Goal: Task Accomplishment & Management: Use online tool/utility

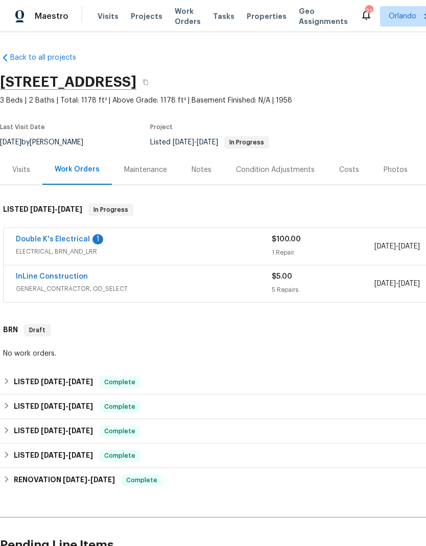
click at [71, 236] on link "Double K's Electrical" at bounding box center [53, 239] width 74 height 7
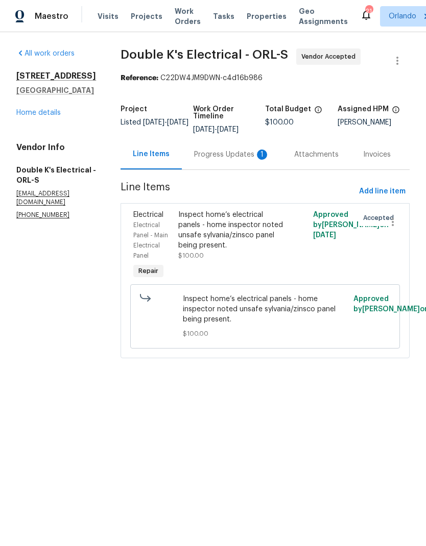
click at [254, 161] on div "Progress Updates 1" at bounding box center [232, 154] width 100 height 30
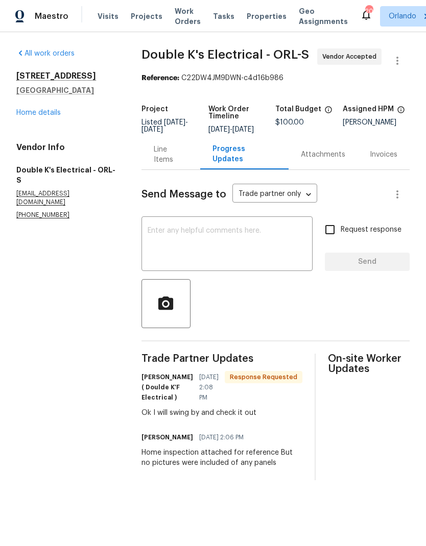
click at [263, 237] on textarea at bounding box center [227, 245] width 159 height 36
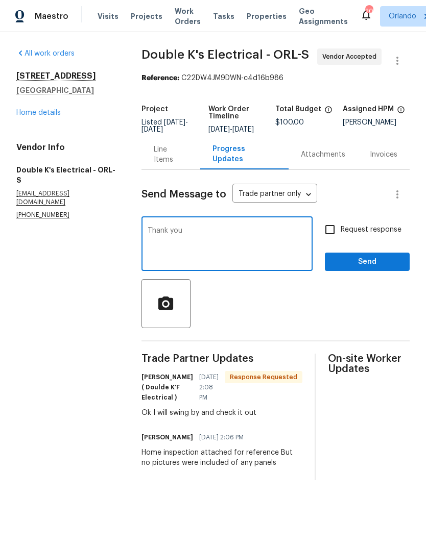
type textarea "Thank you"
click at [378, 268] on span "Send" at bounding box center [367, 262] width 68 height 13
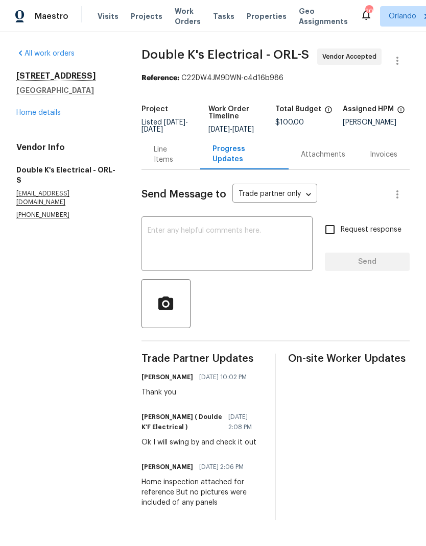
click at [326, 167] on div "Attachments" at bounding box center [322, 154] width 69 height 30
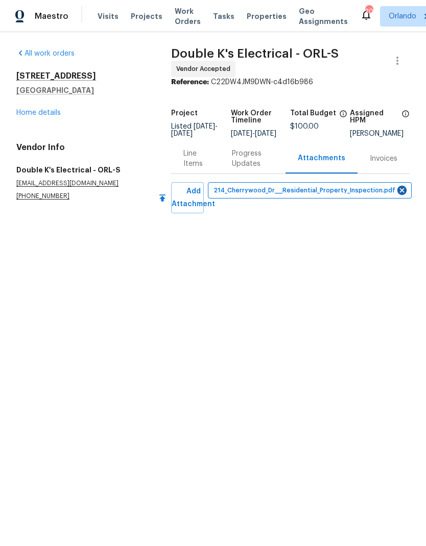
click at [202, 166] on div "Line Items" at bounding box center [195, 159] width 24 height 20
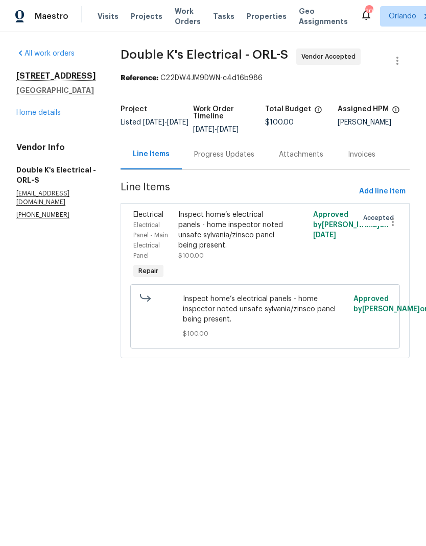
click at [50, 116] on link "Home details" at bounding box center [38, 112] width 44 height 7
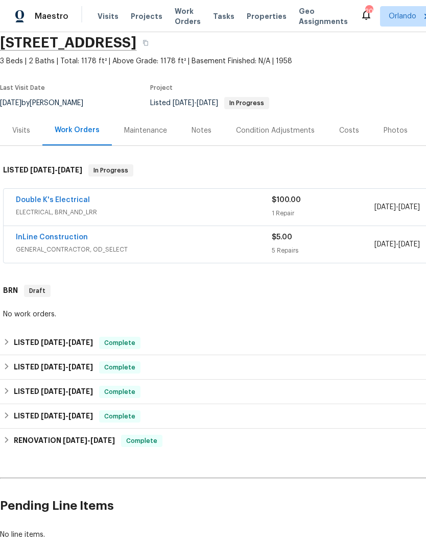
scroll to position [40, 0]
click at [77, 239] on link "InLine Construction" at bounding box center [52, 236] width 72 height 7
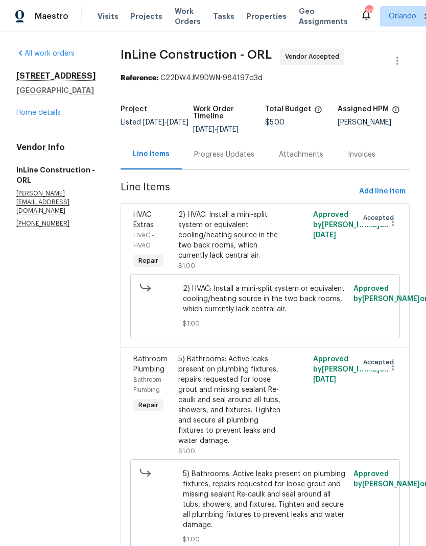
click at [233, 157] on div "Progress Updates" at bounding box center [224, 155] width 60 height 10
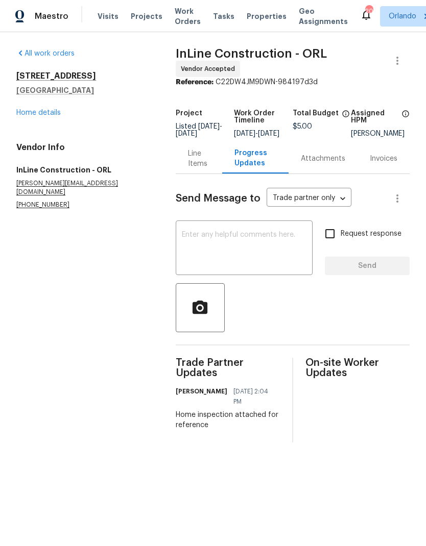
click at [45, 114] on link "Home details" at bounding box center [38, 112] width 44 height 7
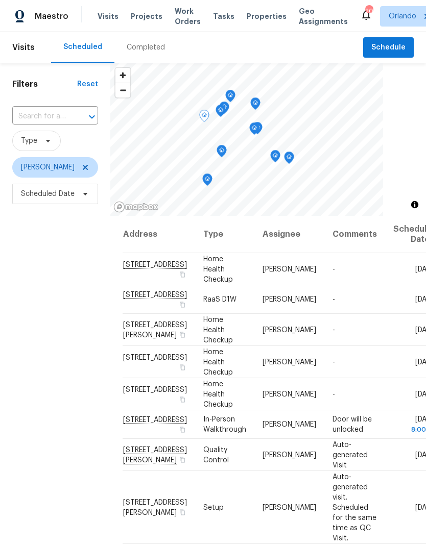
click at [0, 0] on icon at bounding box center [0, 0] width 0 height 0
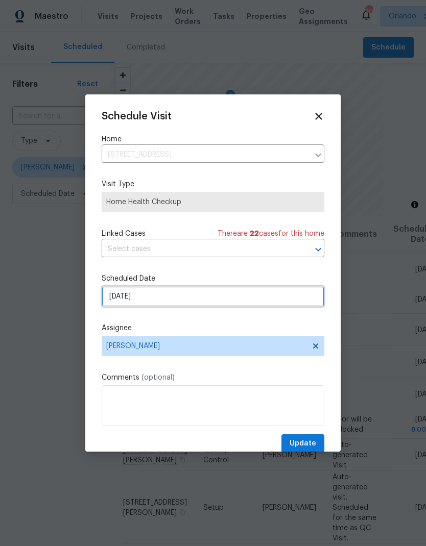
click at [188, 300] on input "[DATE]" at bounding box center [213, 296] width 223 height 20
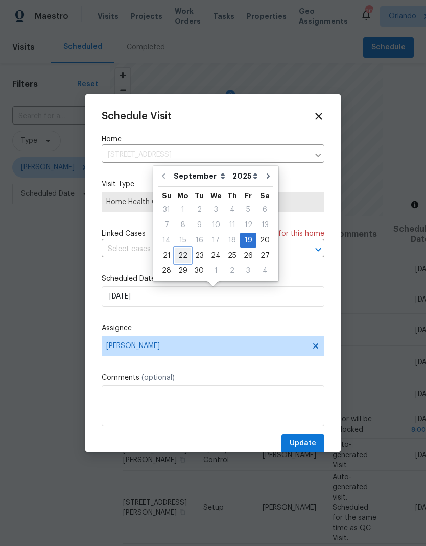
click at [178, 255] on div "22" at bounding box center [183, 256] width 16 height 14
type input "[DATE]"
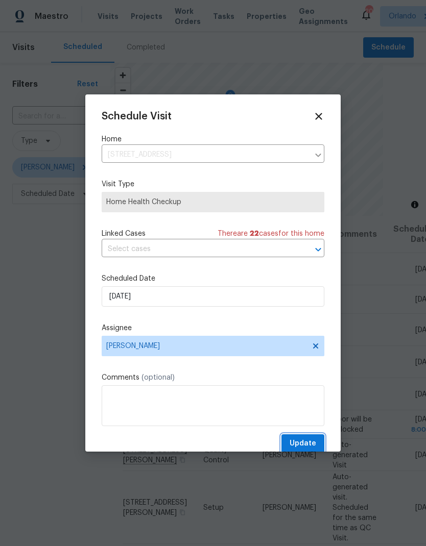
click at [312, 443] on span "Update" at bounding box center [302, 443] width 27 height 13
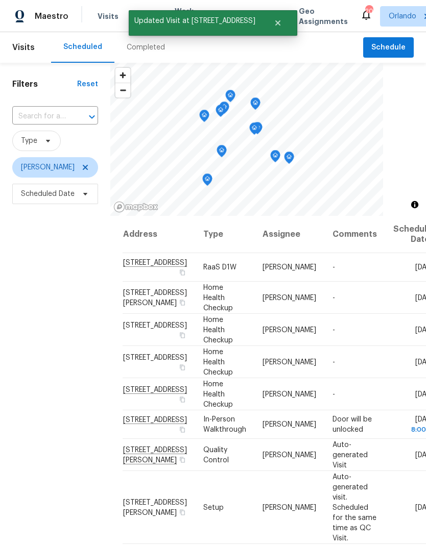
click at [39, 430] on div "Filters Reset ​ Type [PERSON_NAME] Scheduled Date" at bounding box center [55, 358] width 110 height 590
